Goal: Task Accomplishment & Management: Manage account settings

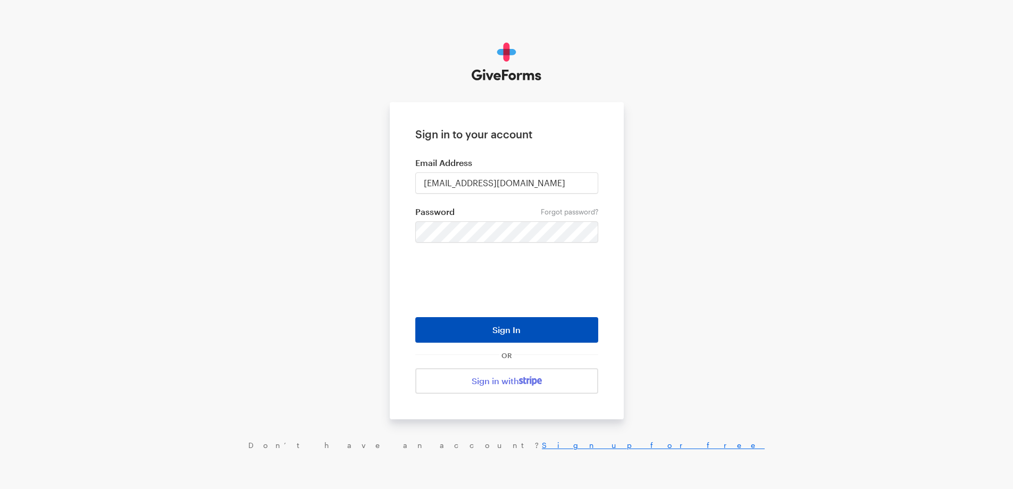
click at [571, 328] on button "Sign In" at bounding box center [506, 330] width 183 height 26
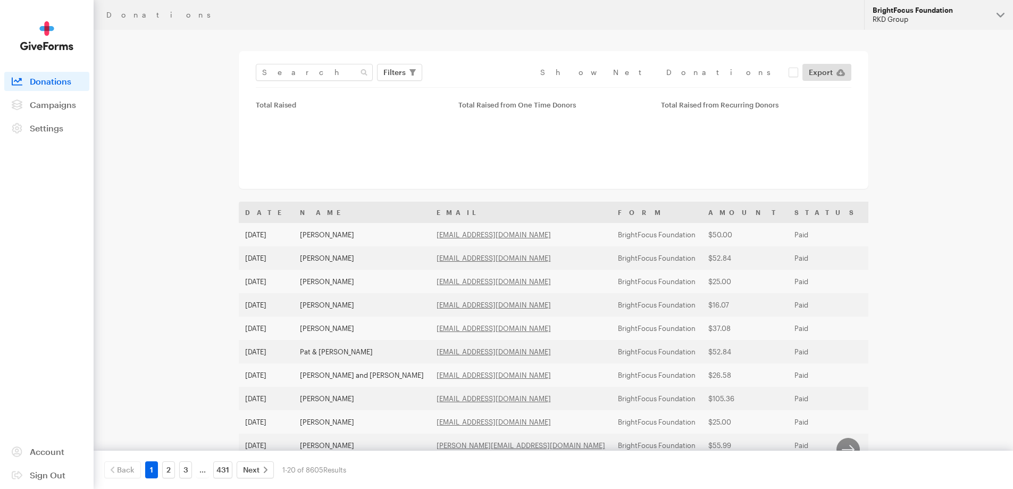
click at [896, 3] on button "BrightFocus Foundation RKD Group" at bounding box center [938, 15] width 149 height 30
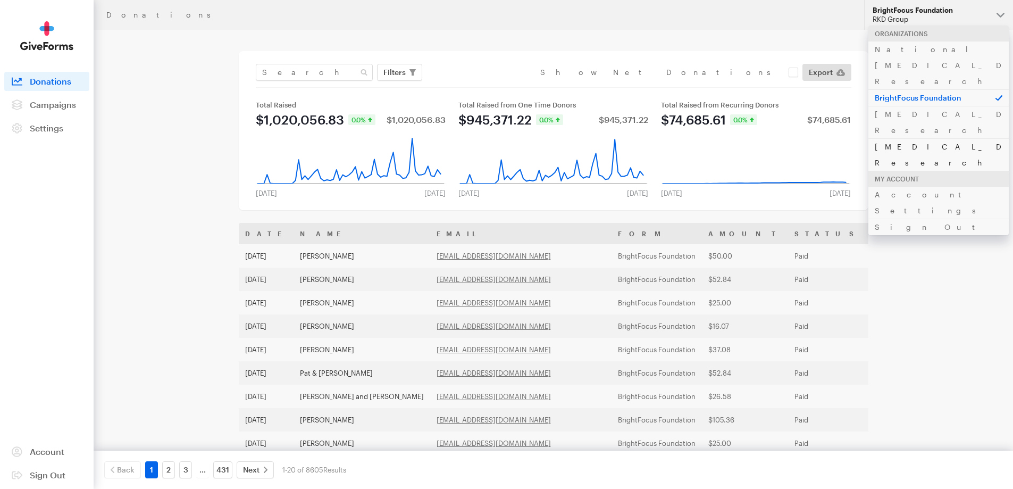
click at [886, 138] on link "[MEDICAL_DATA] Research" at bounding box center [938, 154] width 140 height 32
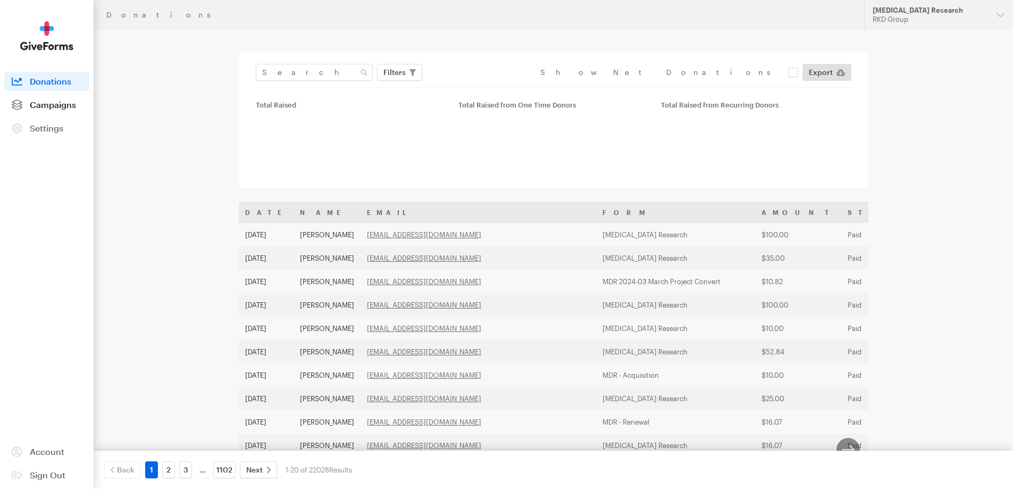
click at [68, 99] on link "Campaigns" at bounding box center [46, 104] width 85 height 19
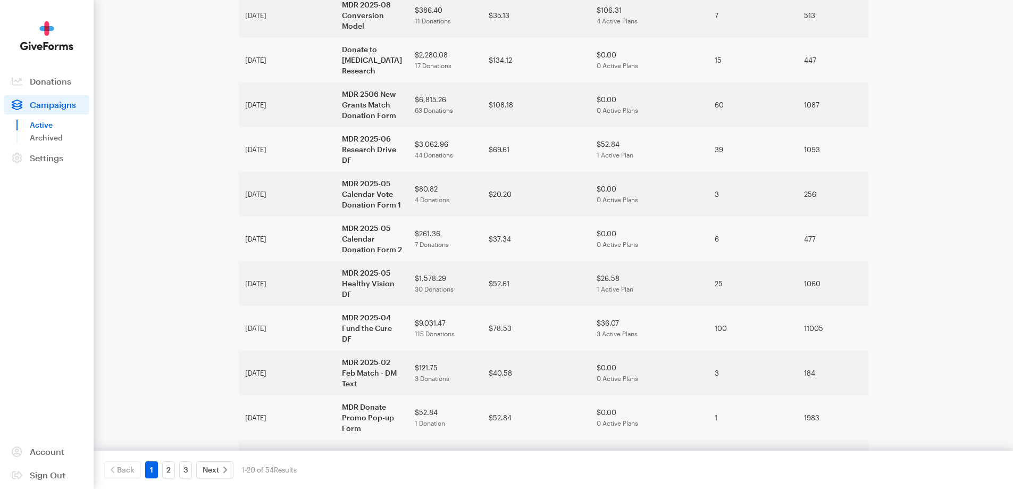
scroll to position [529, 0]
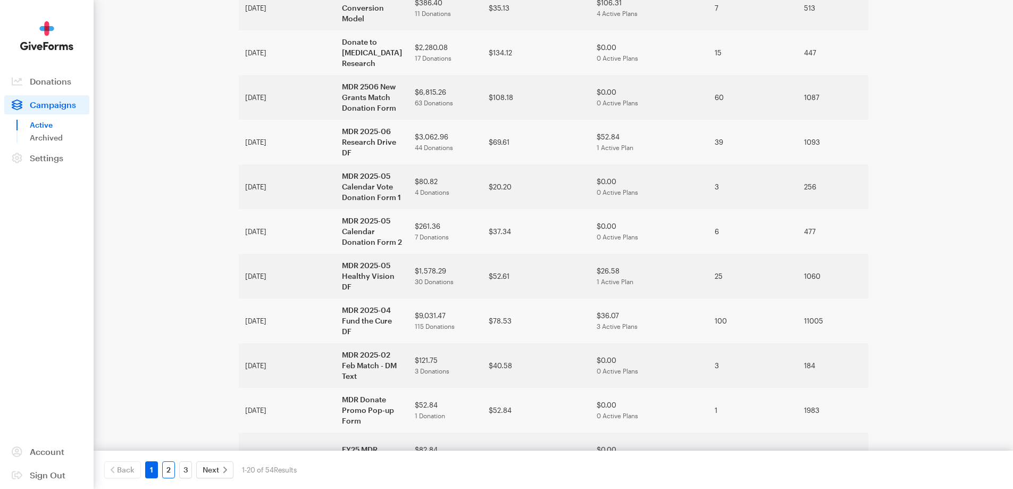
click at [168, 467] on link "2" at bounding box center [168, 469] width 13 height 17
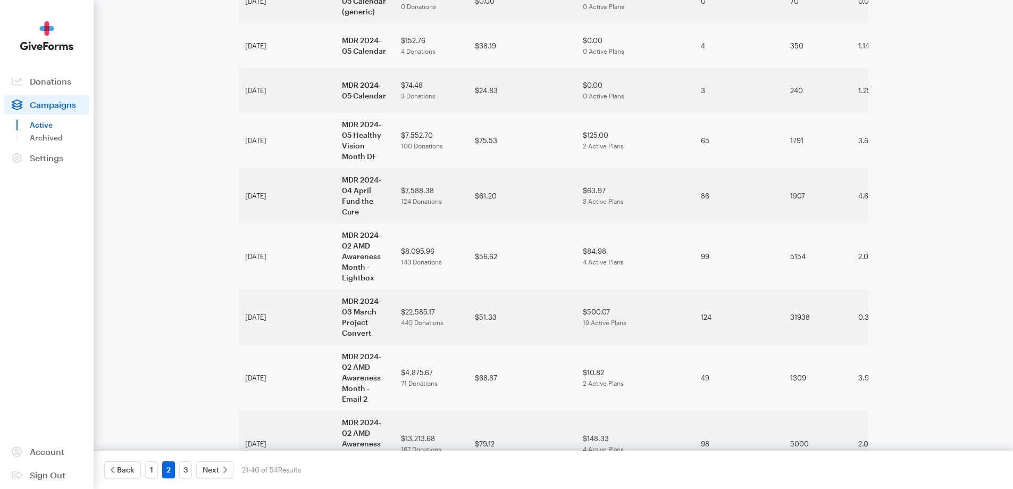
scroll to position [518, 0]
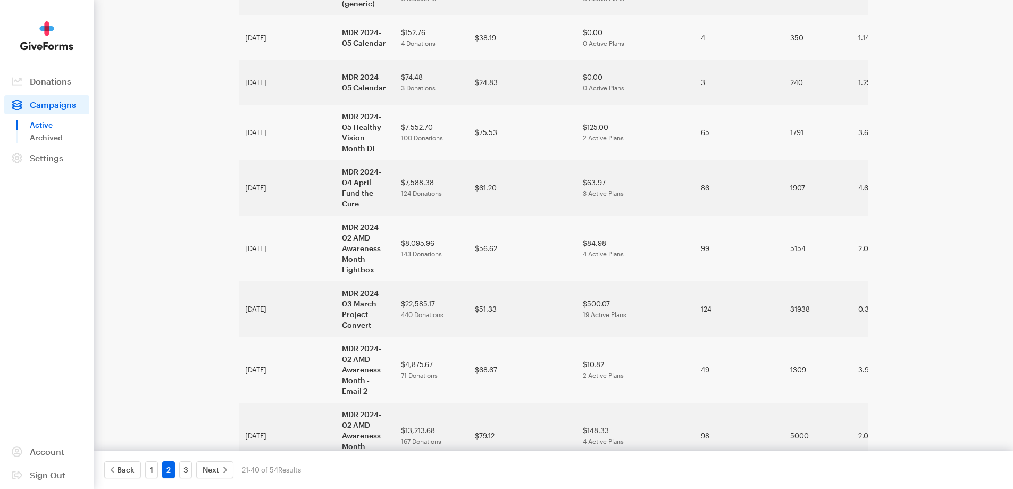
click at [192, 471] on div "3" at bounding box center [185, 469] width 17 height 17
click at [190, 471] on link "3" at bounding box center [185, 469] width 13 height 17
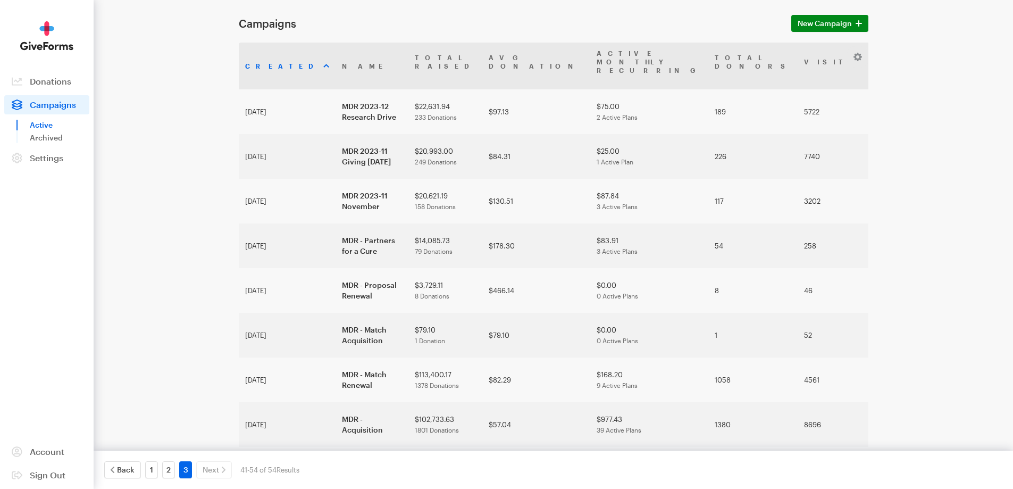
scroll to position [53, 0]
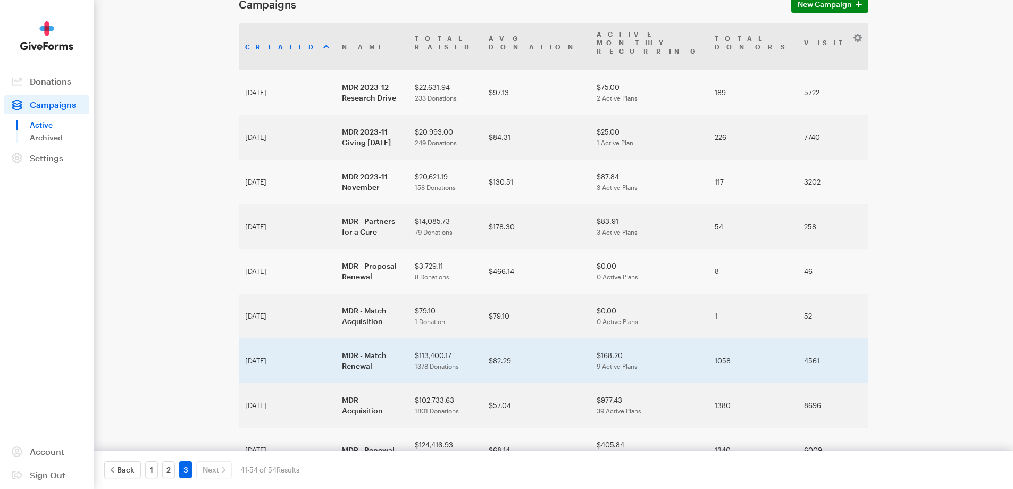
click at [335, 338] on td "MDR - Match Renewal" at bounding box center [371, 360] width 73 height 45
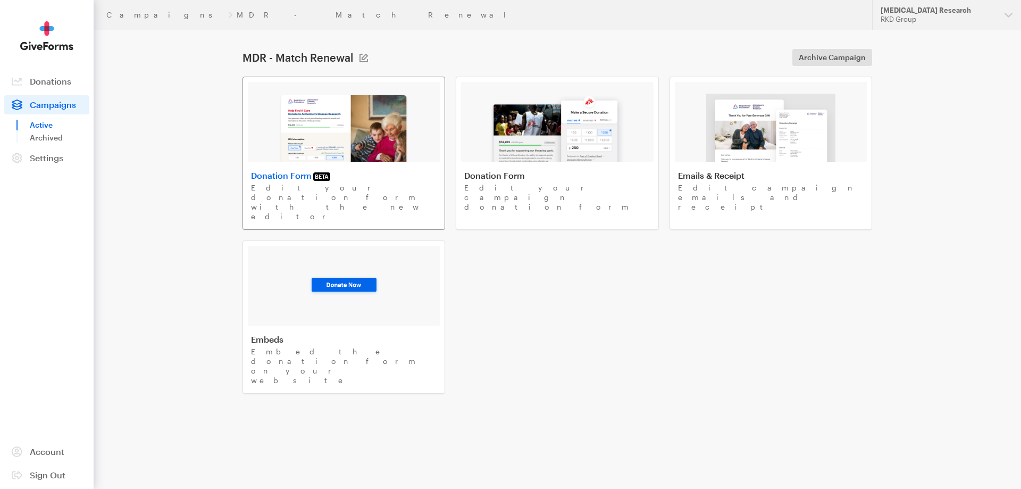
click at [270, 195] on link "Donation Form BETA Edit your donation form with the new editor" at bounding box center [343, 153] width 203 height 153
